Goal: Task Accomplishment & Management: Use online tool/utility

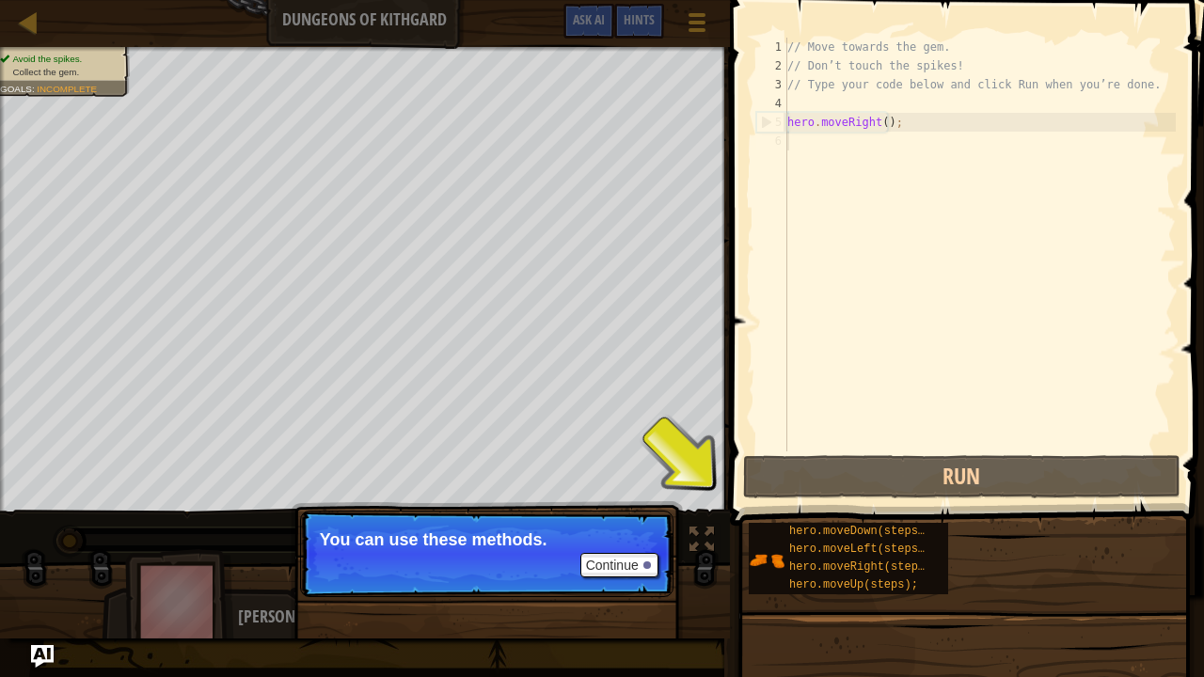
scroll to position [8, 0]
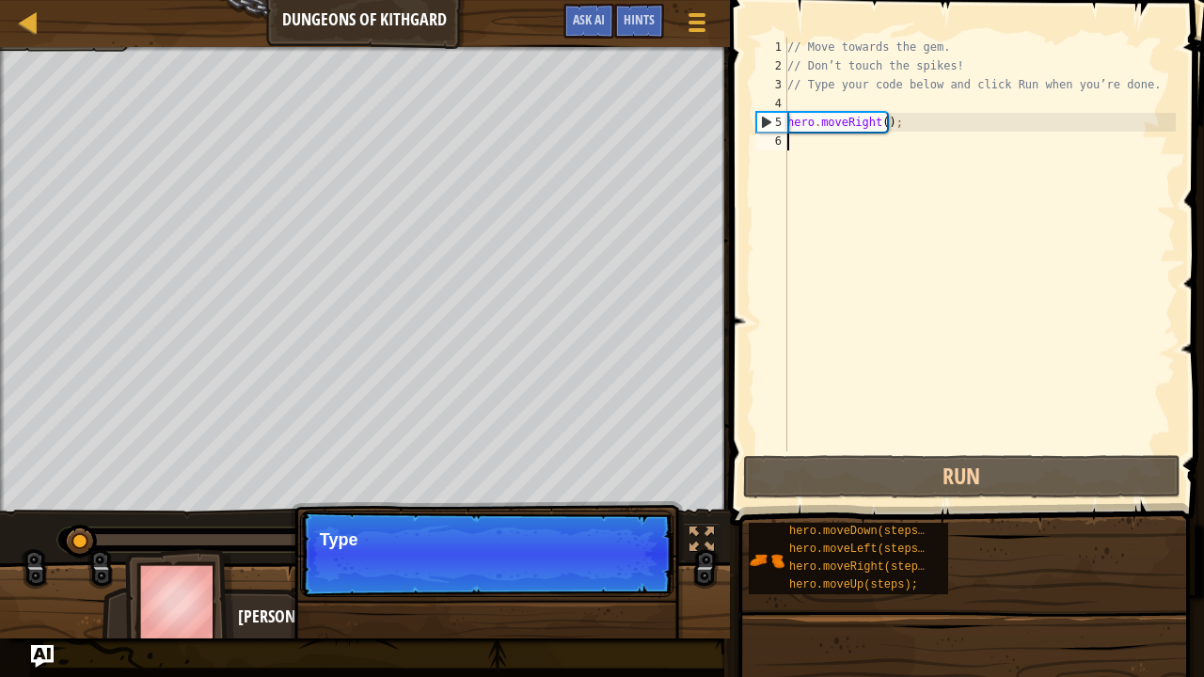
click at [608, 571] on p "Continue Type" at bounding box center [486, 554] width 373 height 87
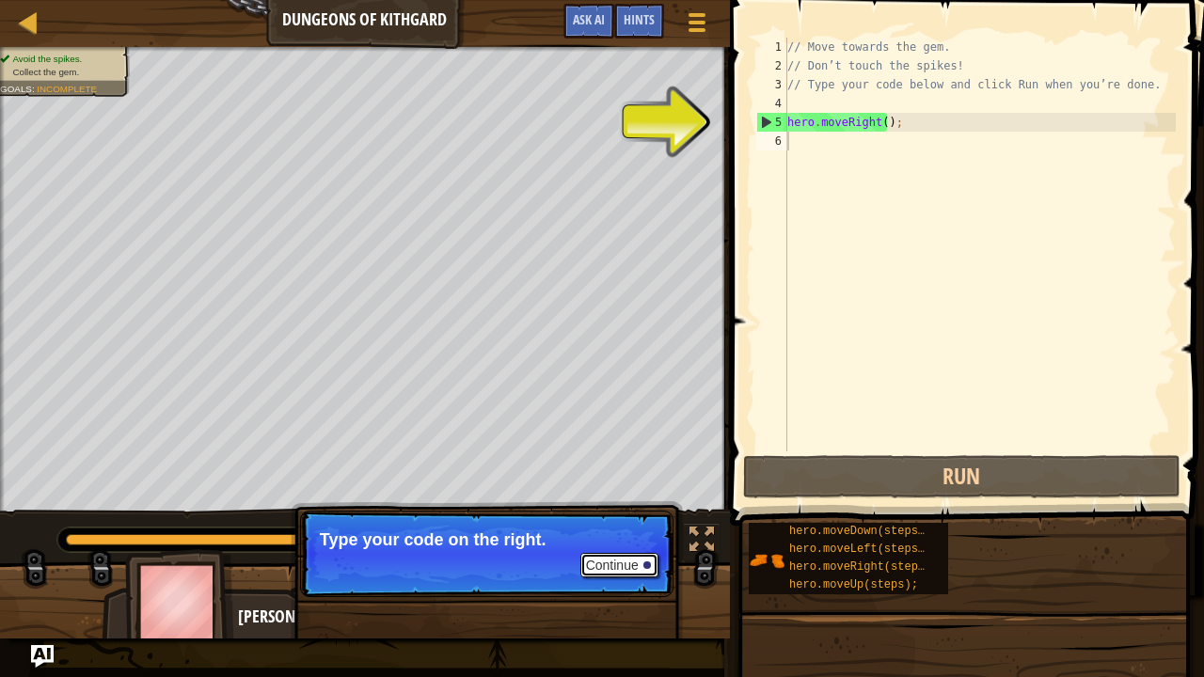
click at [608, 571] on button "Continue" at bounding box center [619, 565] width 78 height 24
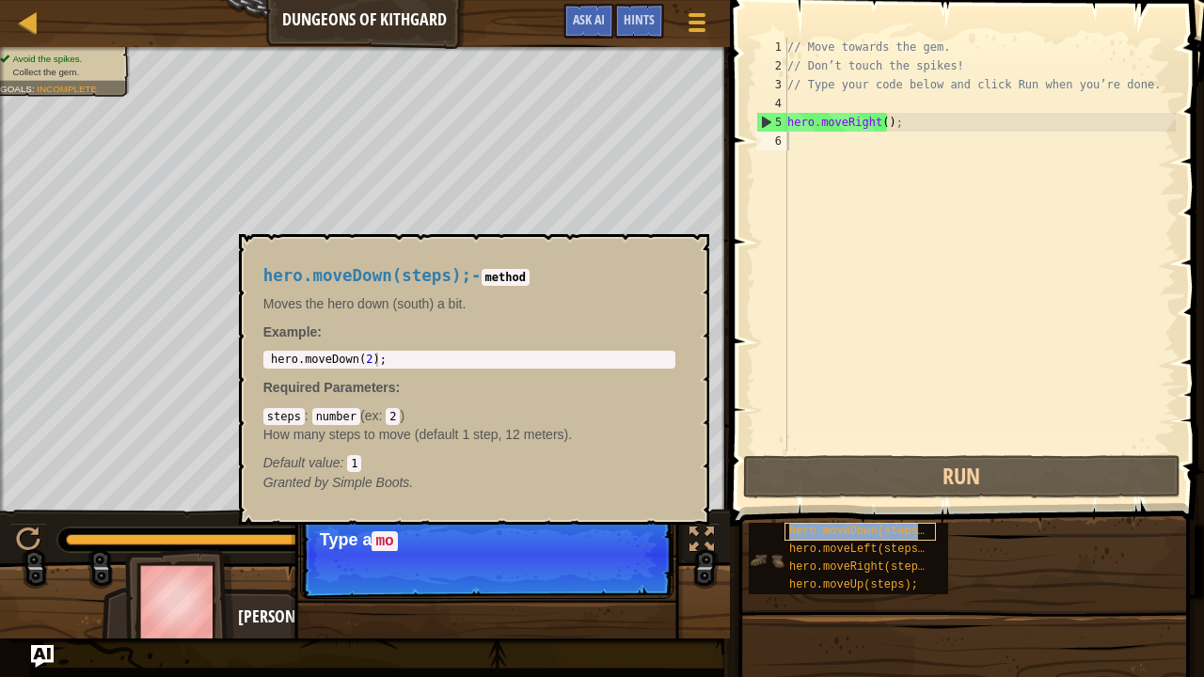
click at [844, 529] on span "hero.moveDown(steps);" at bounding box center [860, 531] width 142 height 13
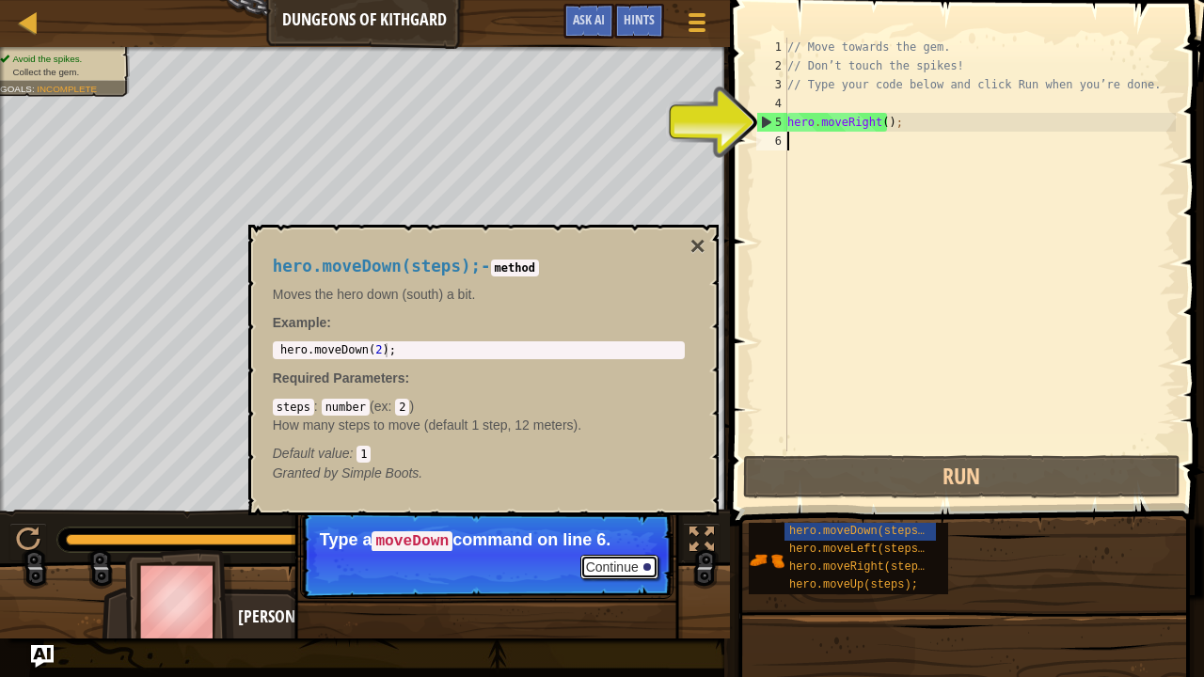
click at [635, 563] on button "Continue" at bounding box center [619, 567] width 78 height 24
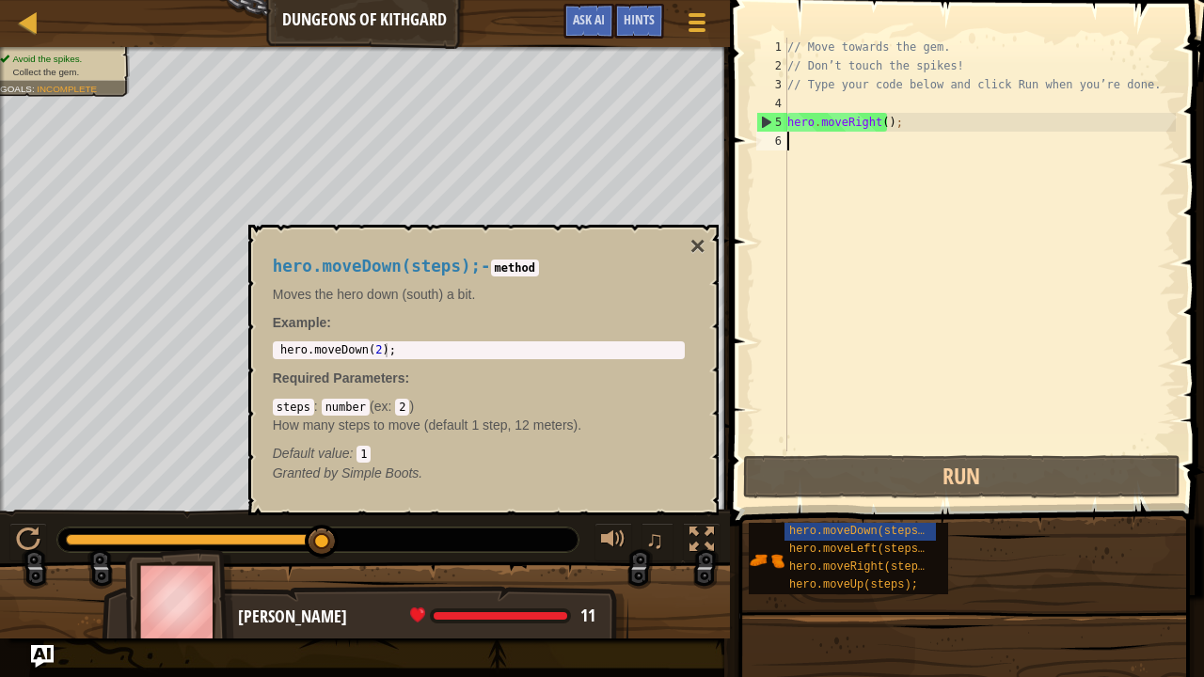
click at [803, 142] on div "// Move towards the gem. // Don’t touch the spikes! // Type your code below and…" at bounding box center [980, 264] width 392 height 452
click at [845, 526] on span "hero.moveDown(steps);" at bounding box center [860, 531] width 142 height 13
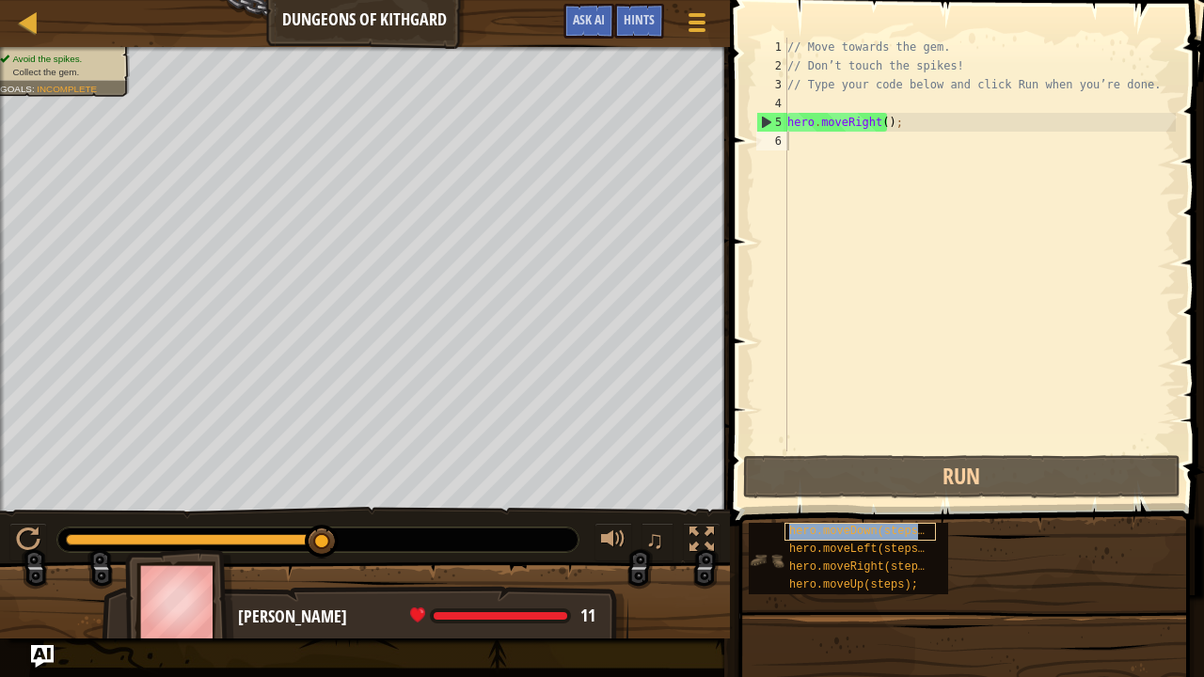
click at [845, 526] on span "hero.moveDown(steps);" at bounding box center [860, 531] width 142 height 13
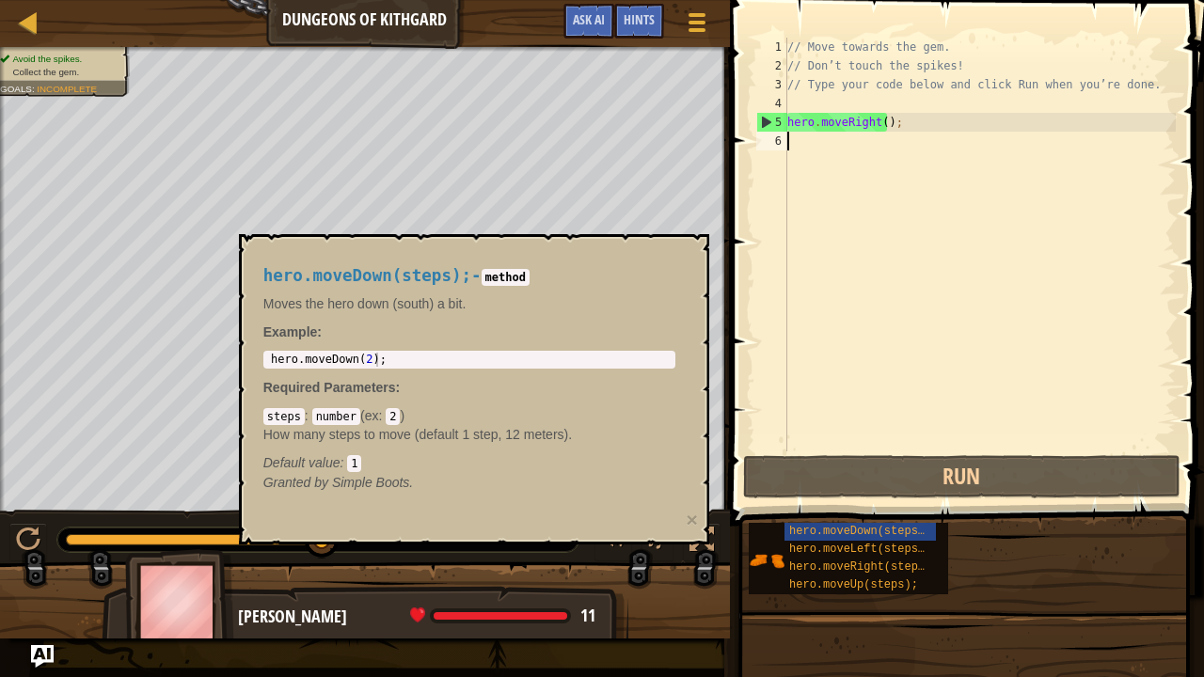
type textarea "h"
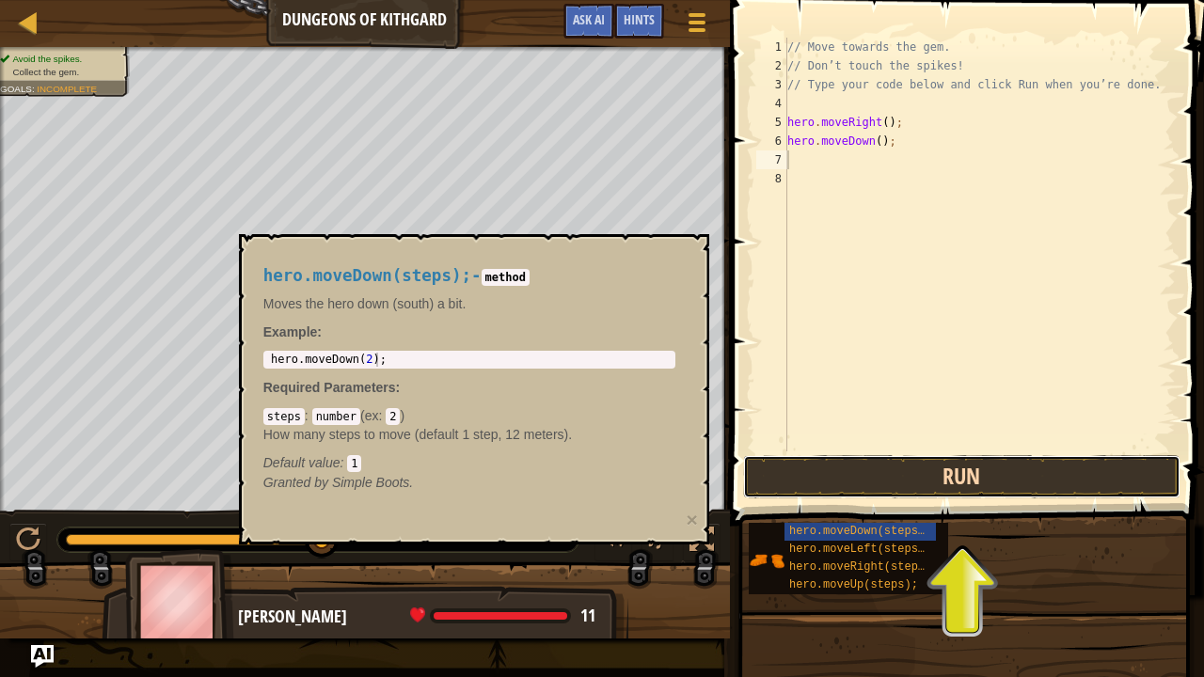
click at [901, 471] on button "Run" at bounding box center [962, 476] width 438 height 43
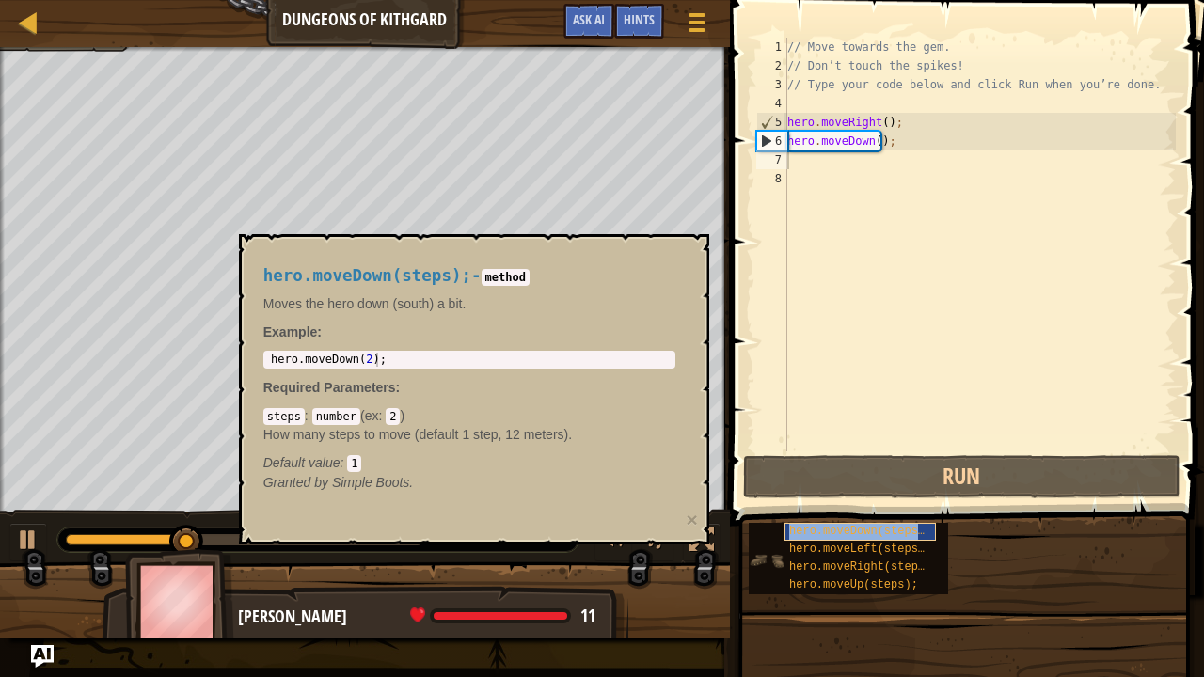
click at [821, 537] on span "hero.moveDown(steps);" at bounding box center [860, 531] width 142 height 13
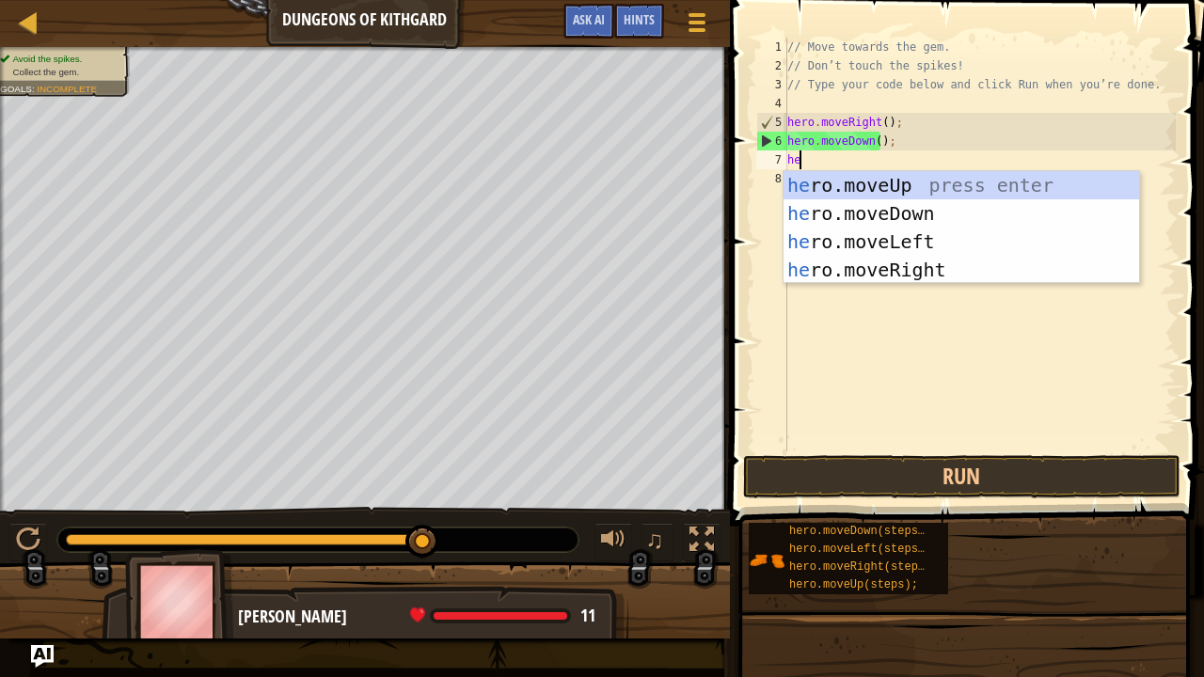
type textarea "heo"
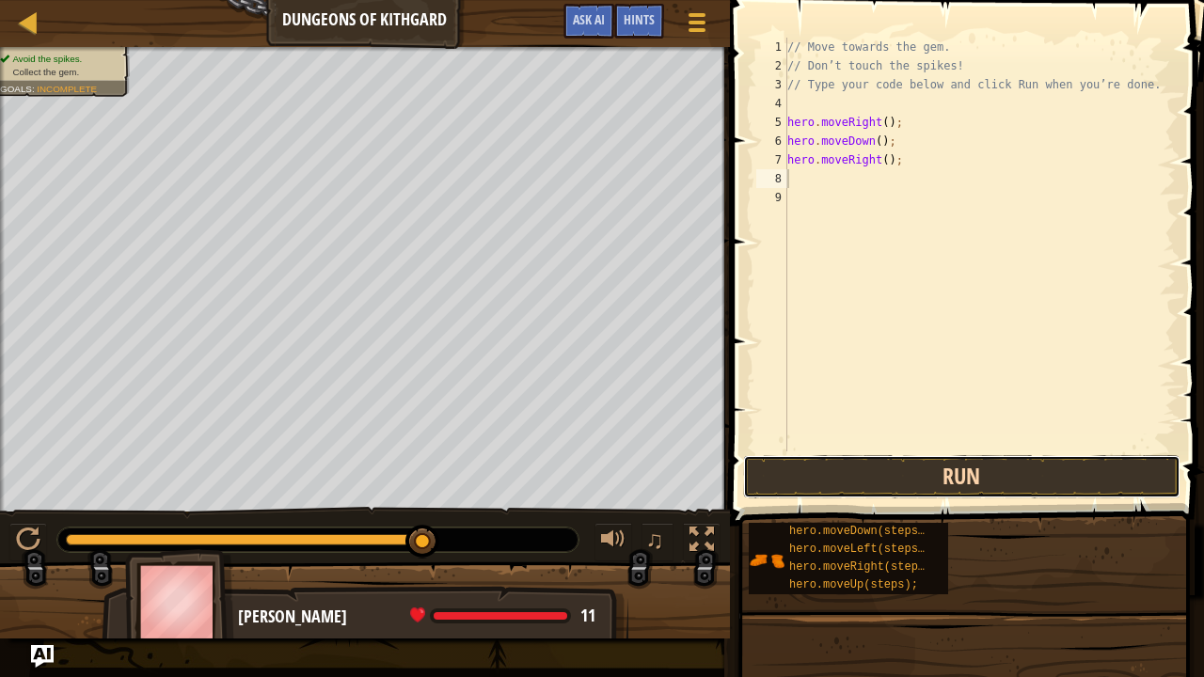
click at [939, 474] on button "Run" at bounding box center [962, 476] width 438 height 43
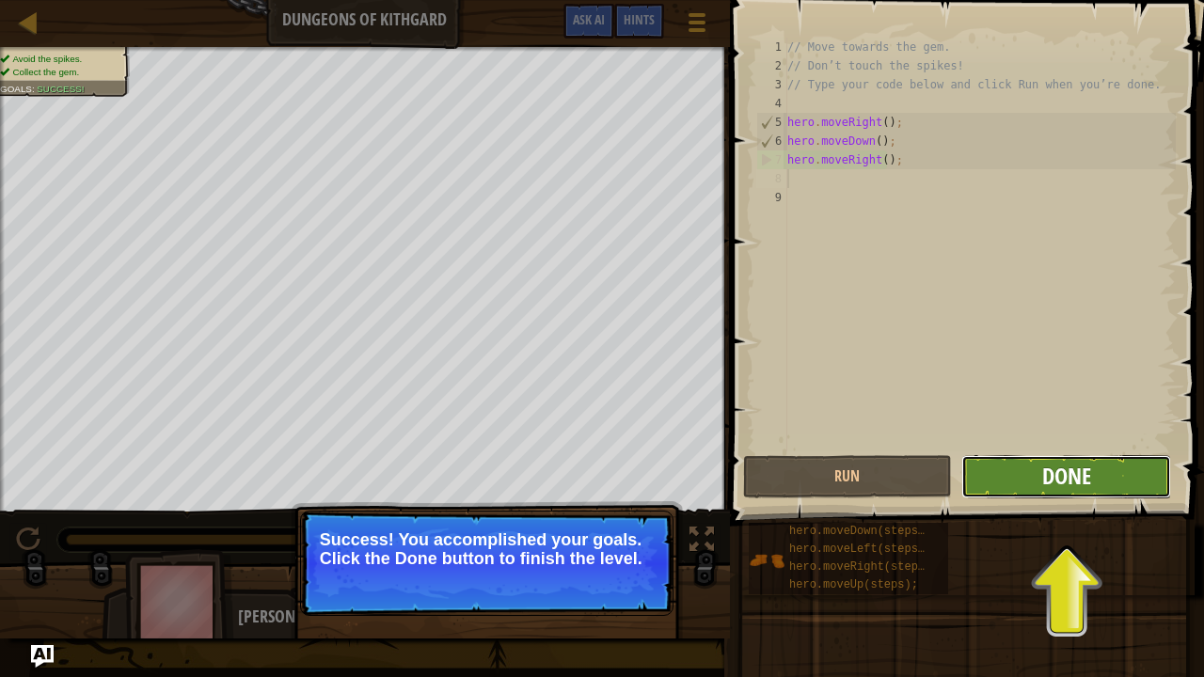
click at [1055, 480] on span "Done" at bounding box center [1066, 476] width 49 height 30
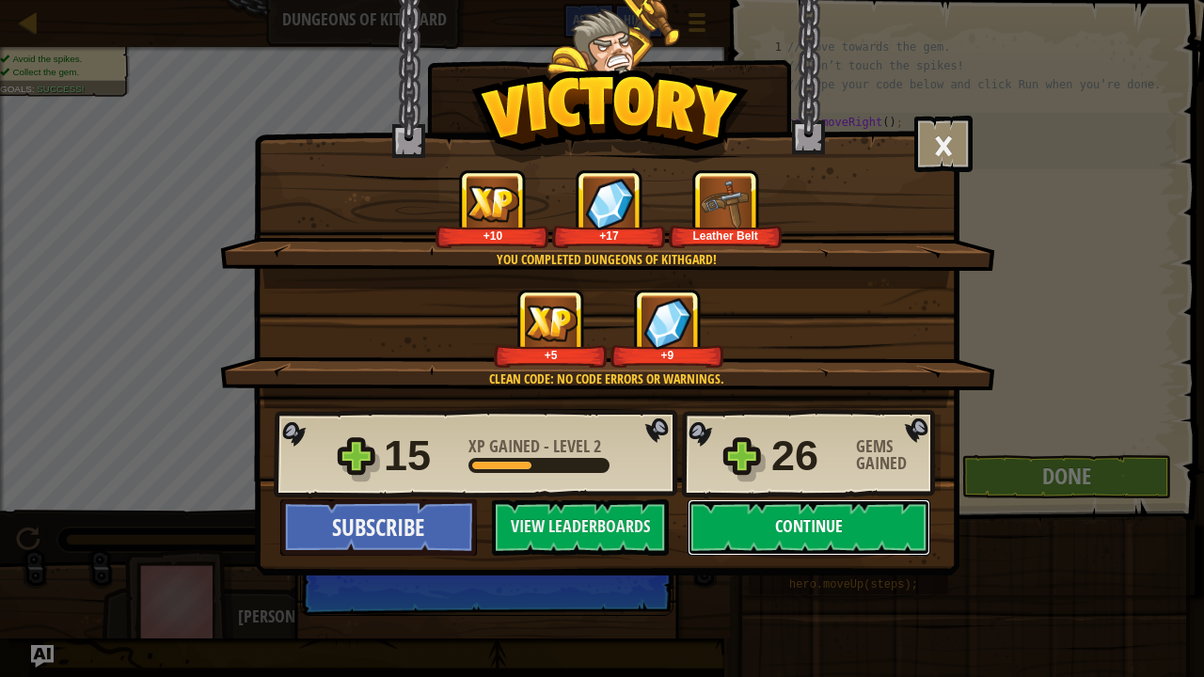
click at [730, 517] on button "Continue" at bounding box center [809, 527] width 243 height 56
